Goal: Task Accomplishment & Management: Complete application form

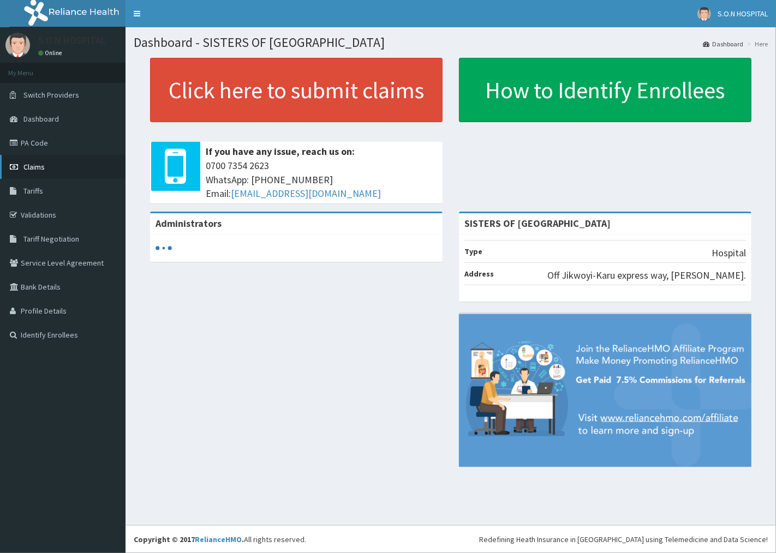
click at [74, 166] on link "Claims" at bounding box center [62, 167] width 125 height 24
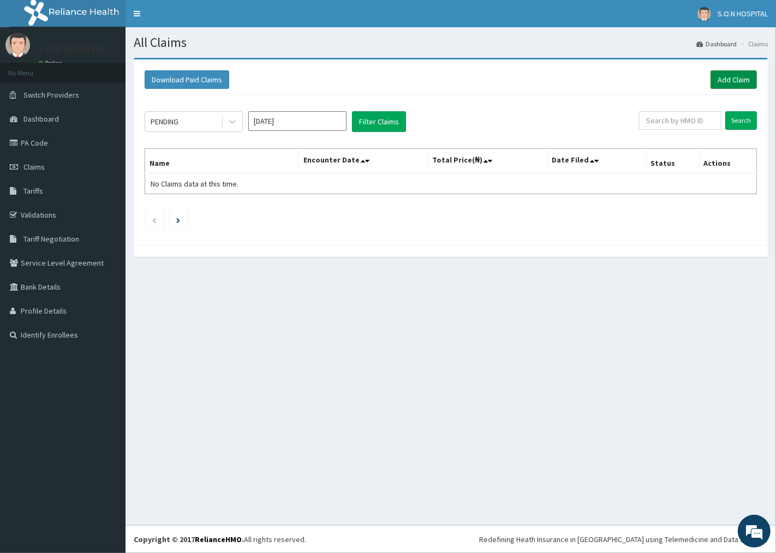
click at [718, 76] on link "Add Claim" at bounding box center [733, 79] width 46 height 19
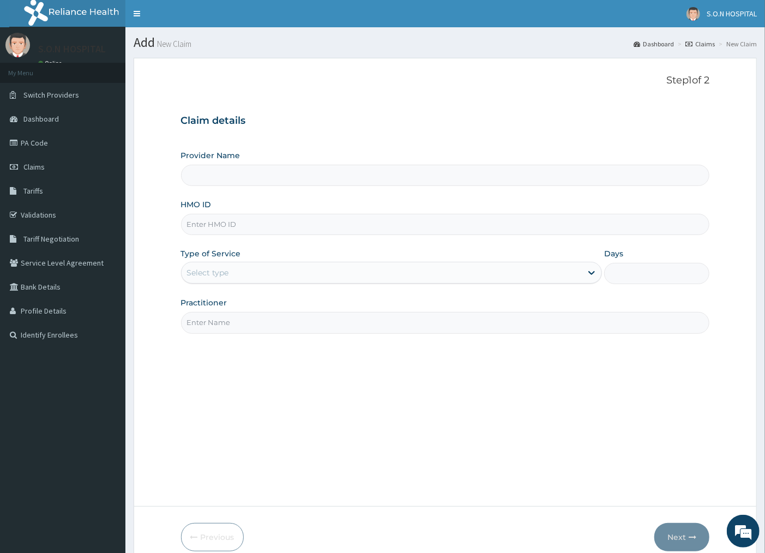
type input "SISTERS OF [GEOGRAPHIC_DATA]"
click at [320, 220] on input "HMO ID" at bounding box center [445, 224] width 529 height 21
type input "skn/10434/a"
click at [331, 272] on div "Select type" at bounding box center [382, 272] width 401 height 17
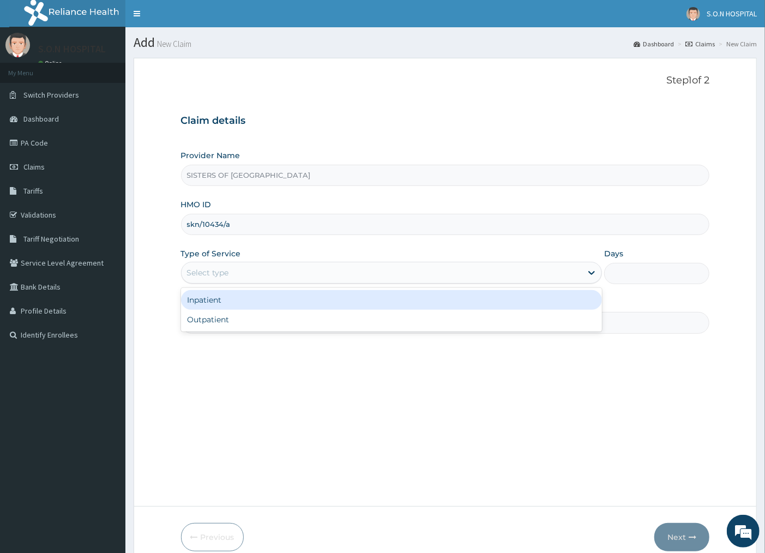
click at [318, 309] on div "Inpatient" at bounding box center [392, 300] width 422 height 20
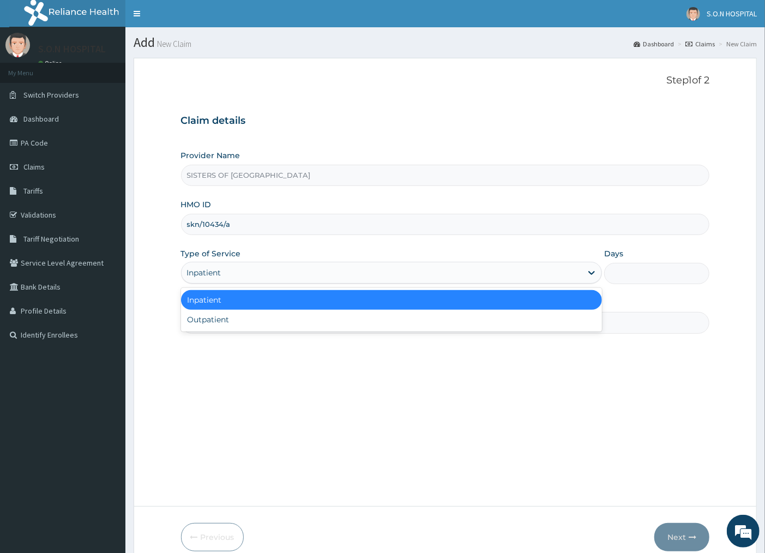
click at [315, 268] on div "Inpatient" at bounding box center [382, 272] width 401 height 17
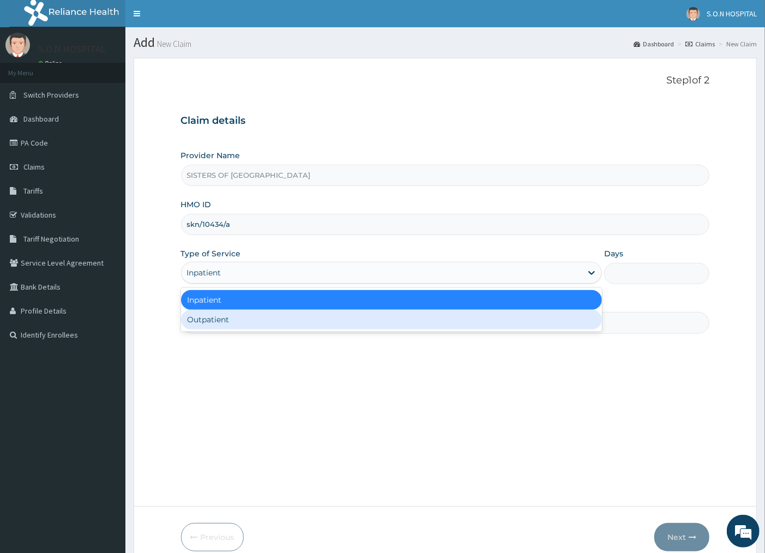
click at [312, 326] on div "Outpatient" at bounding box center [392, 320] width 422 height 20
type input "1"
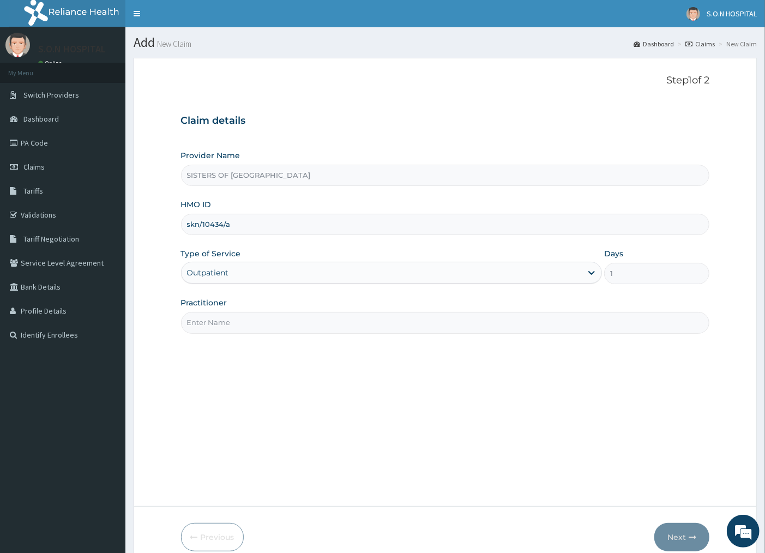
click at [303, 328] on input "Practitioner" at bounding box center [445, 322] width 529 height 21
type input "DR. DIKKO"
click at [664, 539] on button "Next" at bounding box center [682, 537] width 55 height 28
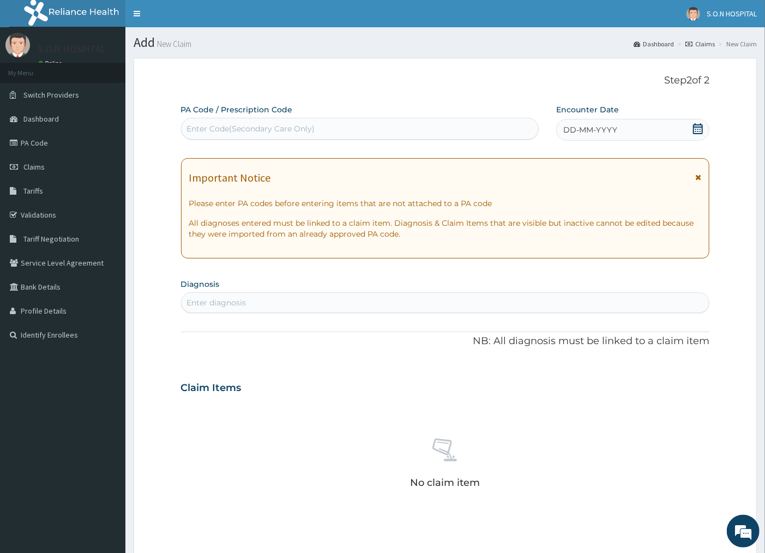
click at [352, 131] on div "Enter Code(Secondary Care Only)" at bounding box center [360, 128] width 357 height 17
type input "PA/B27"
